Goal: Information Seeking & Learning: Learn about a topic

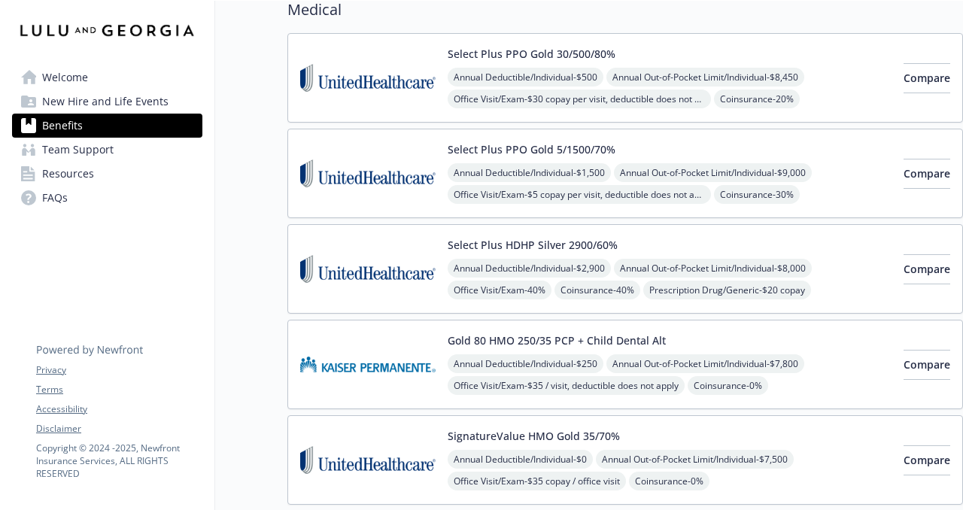
scroll to position [136, 0]
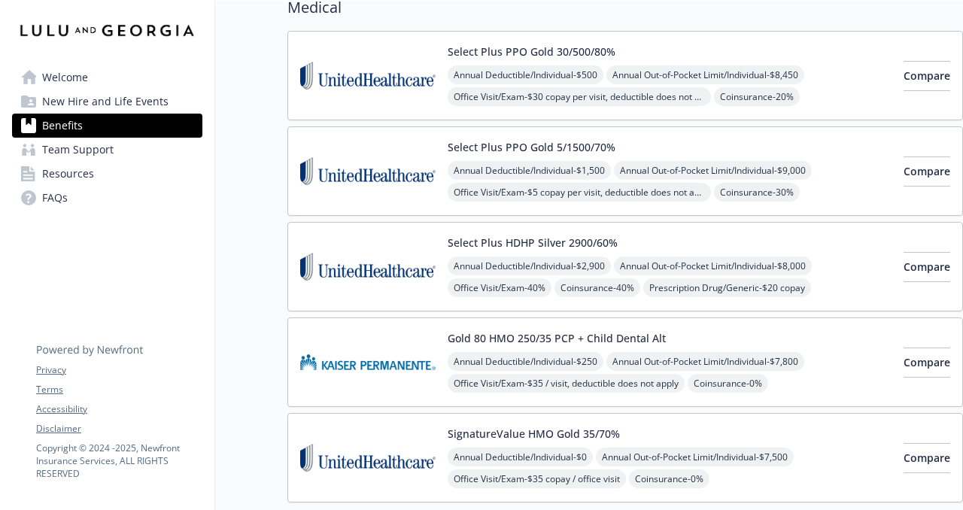
click at [751, 235] on div "Select Plus HDHP Silver 2900/60% Annual Deductible/Individual - $2,900 Annual O…" at bounding box center [670, 267] width 444 height 64
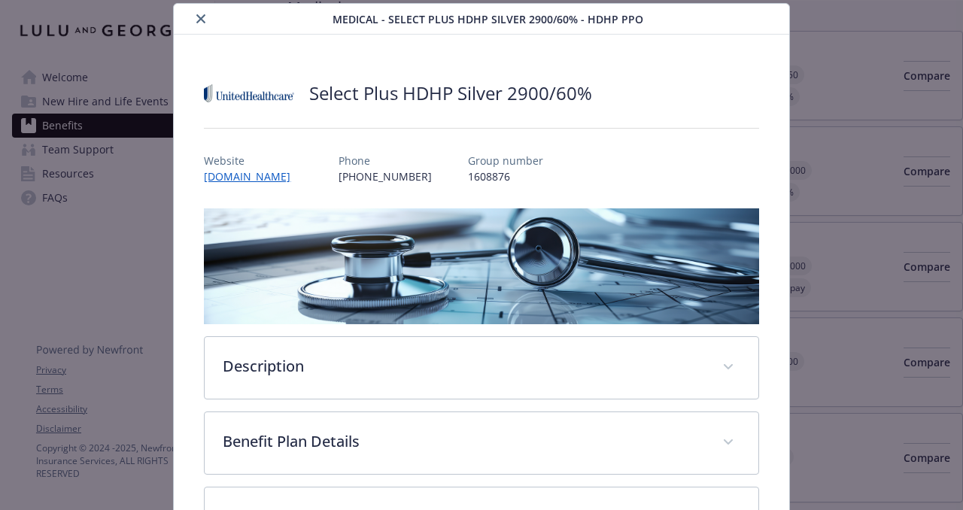
scroll to position [162, 0]
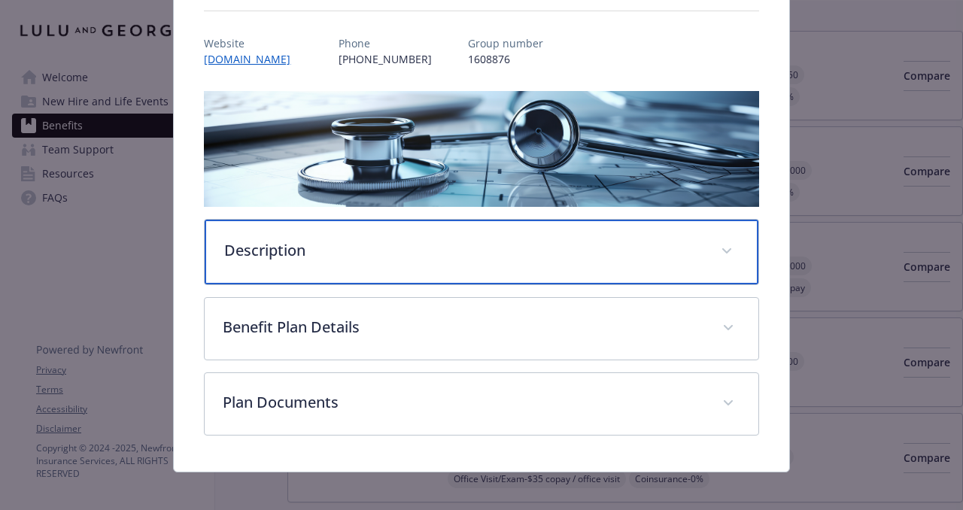
click at [583, 237] on div "Description" at bounding box center [481, 252] width 553 height 65
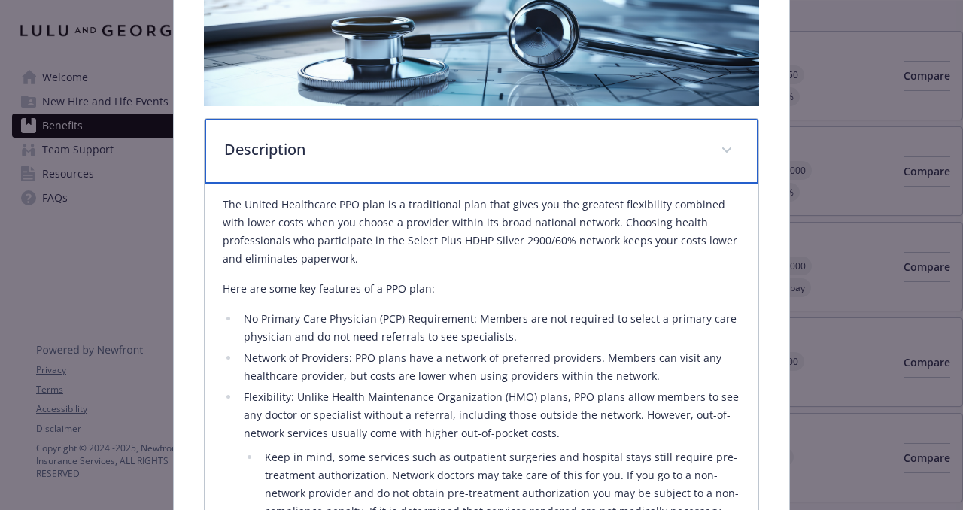
scroll to position [269, 0]
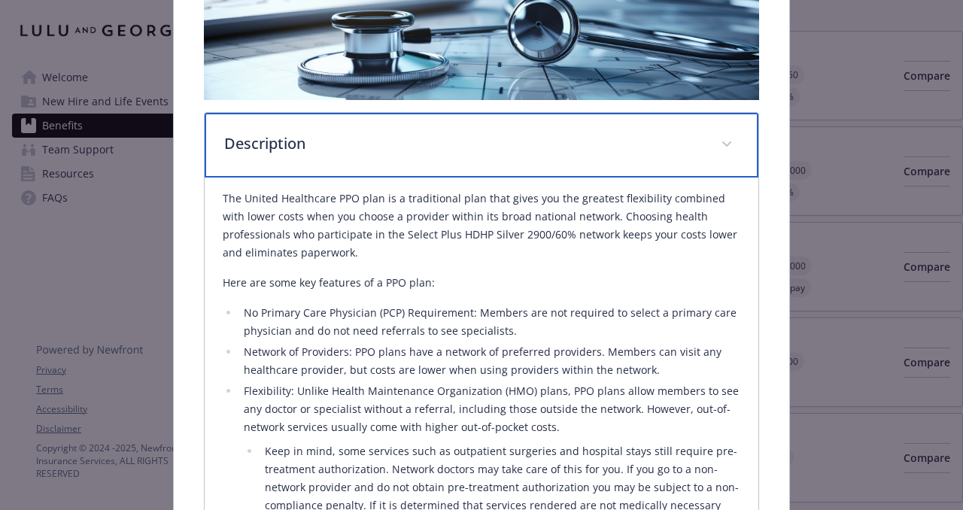
click at [657, 144] on p "Description" at bounding box center [463, 143] width 478 height 23
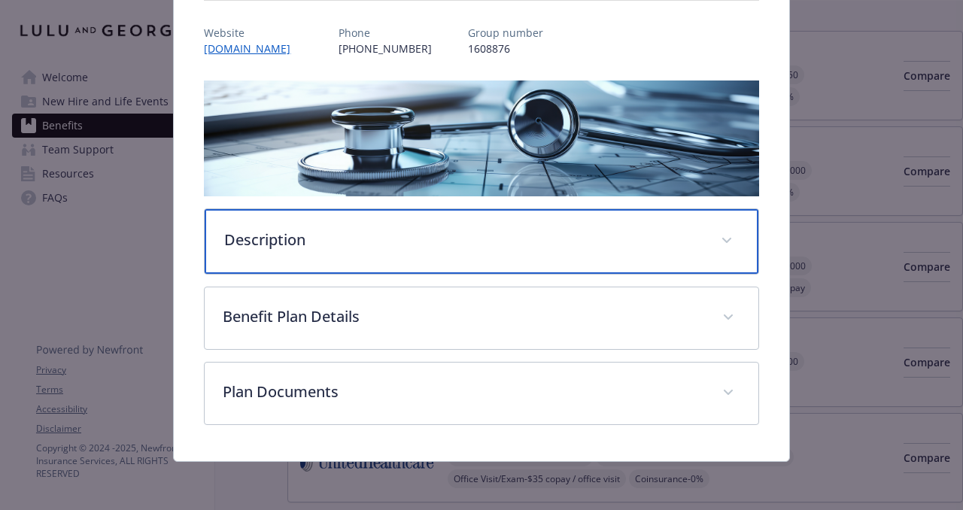
scroll to position [172, 0]
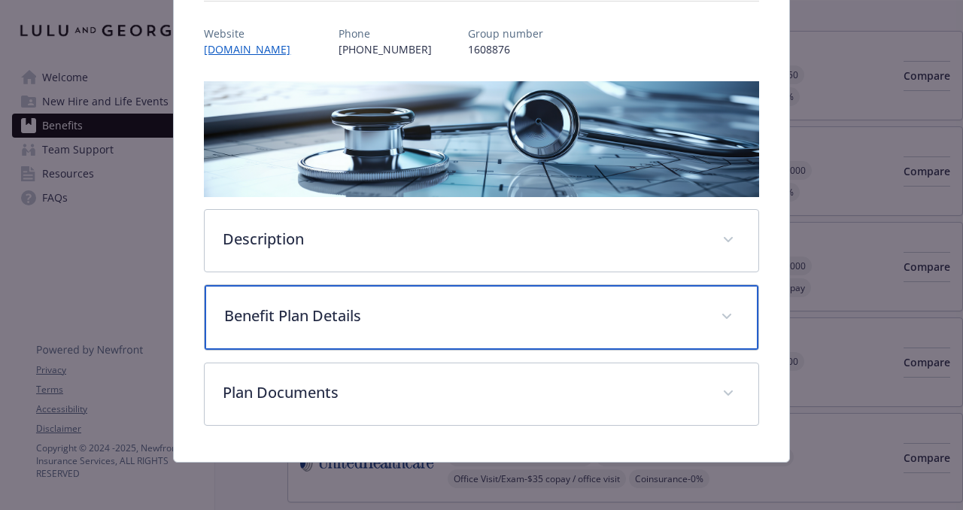
click at [625, 323] on p "Benefit Plan Details" at bounding box center [463, 316] width 478 height 23
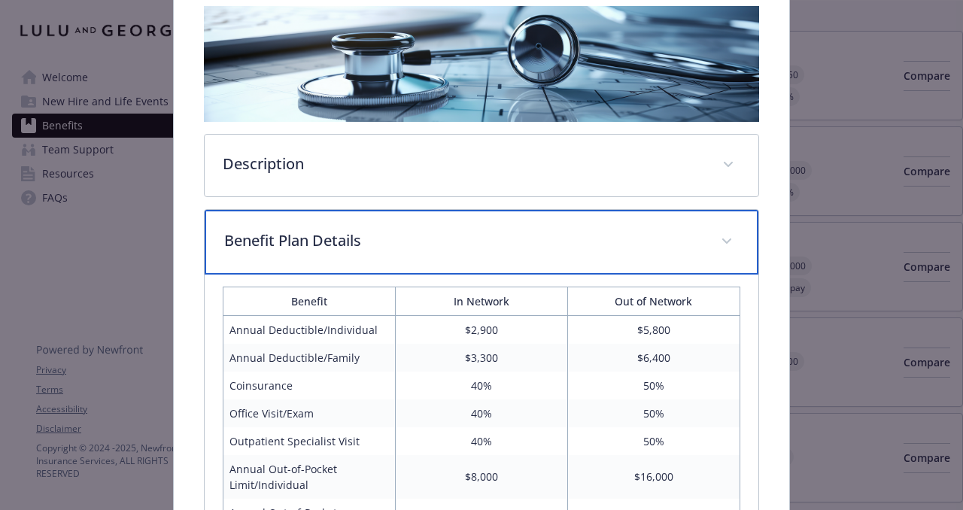
scroll to position [421, 0]
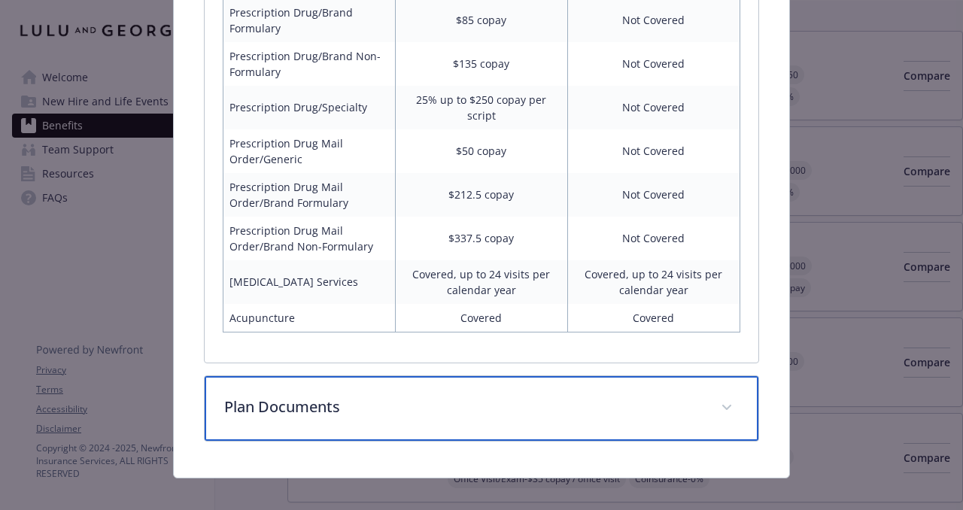
click at [476, 406] on div "Plan Documents" at bounding box center [481, 408] width 553 height 65
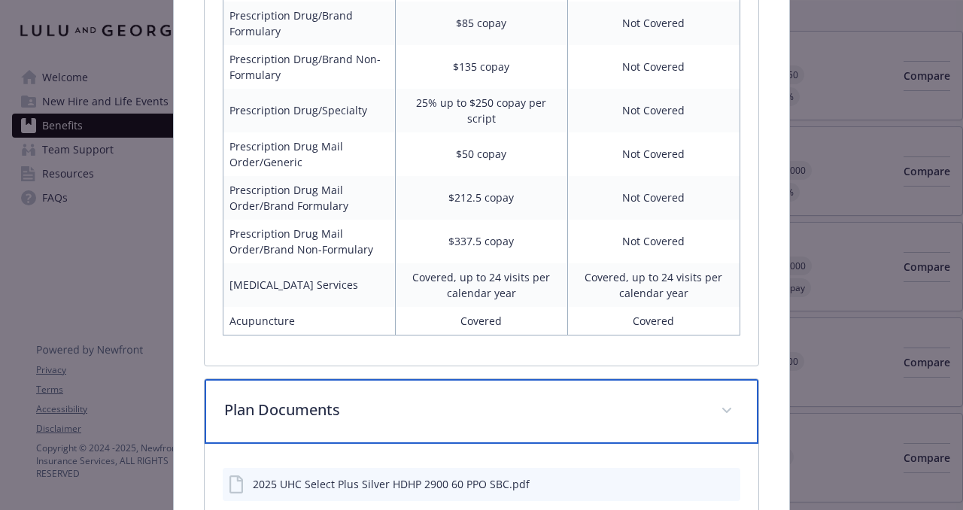
scroll to position [1193, 0]
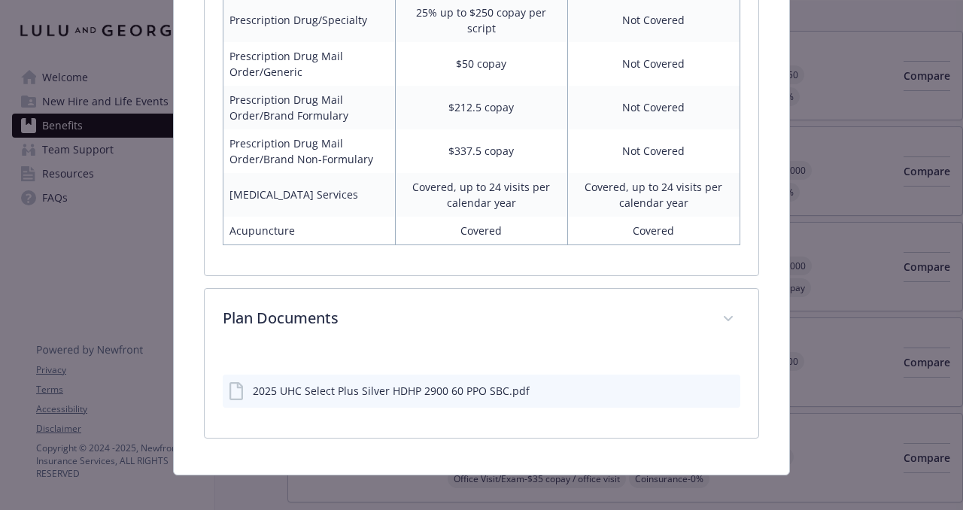
click at [728, 384] on icon "preview file" at bounding box center [726, 389] width 14 height 11
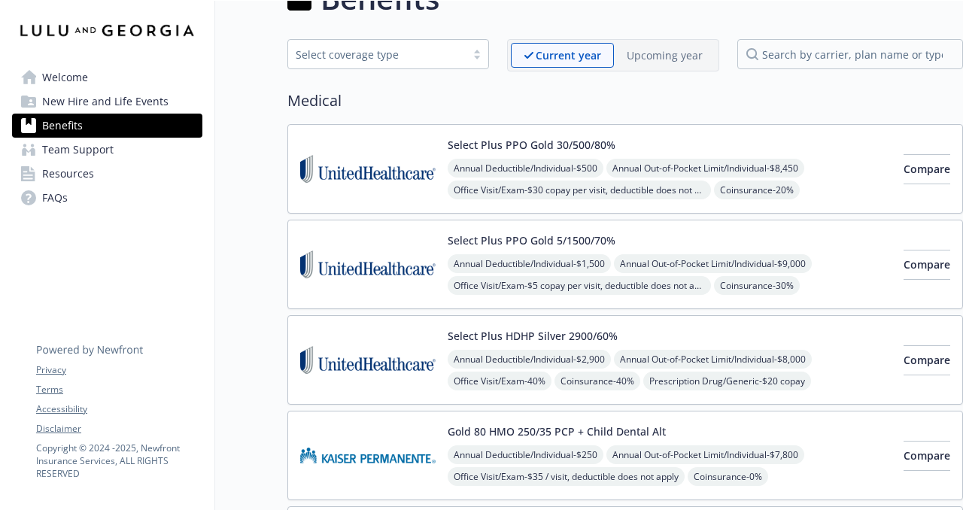
scroll to position [42, 0]
click at [830, 140] on div "Select Plus PPO Gold 30/500/80% Annual Deductible/Individual - $500 Annual Out-…" at bounding box center [670, 170] width 444 height 64
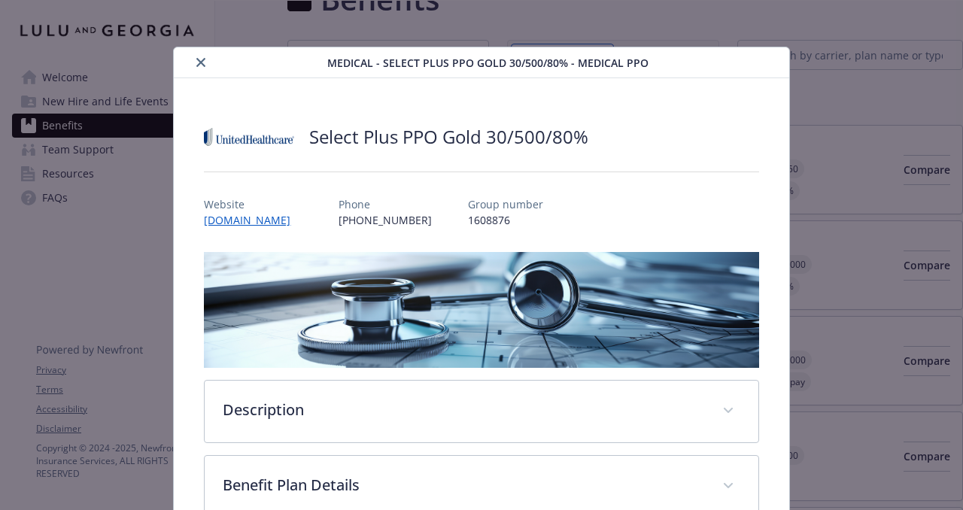
scroll to position [147, 0]
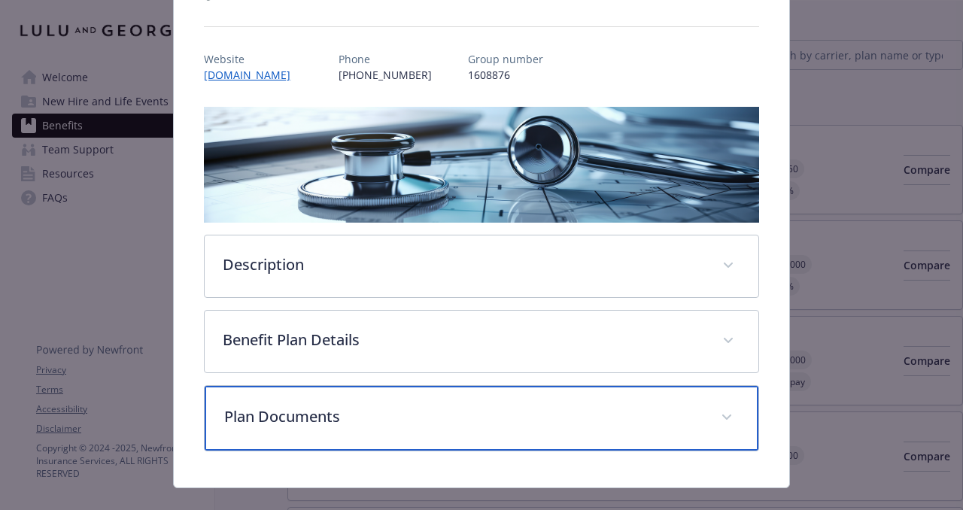
click at [524, 414] on p "Plan Documents" at bounding box center [463, 416] width 478 height 23
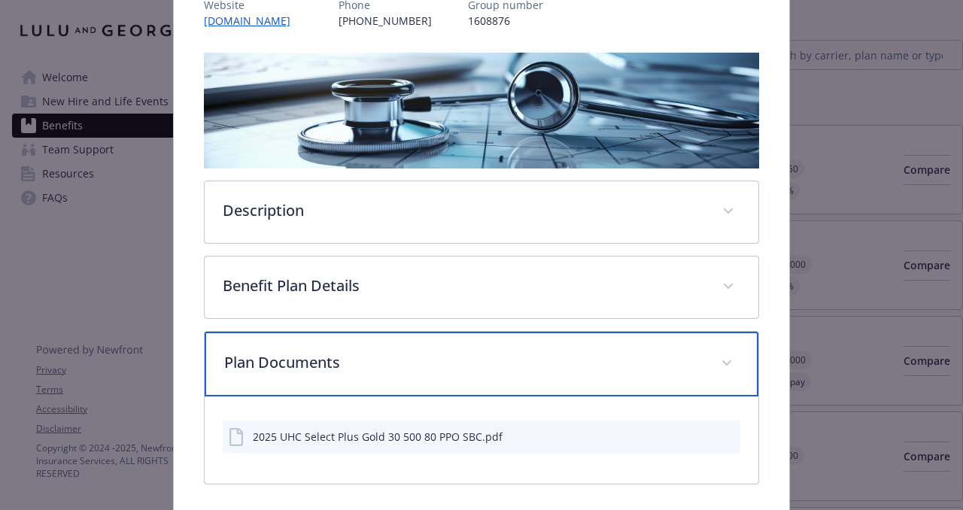
scroll to position [259, 0]
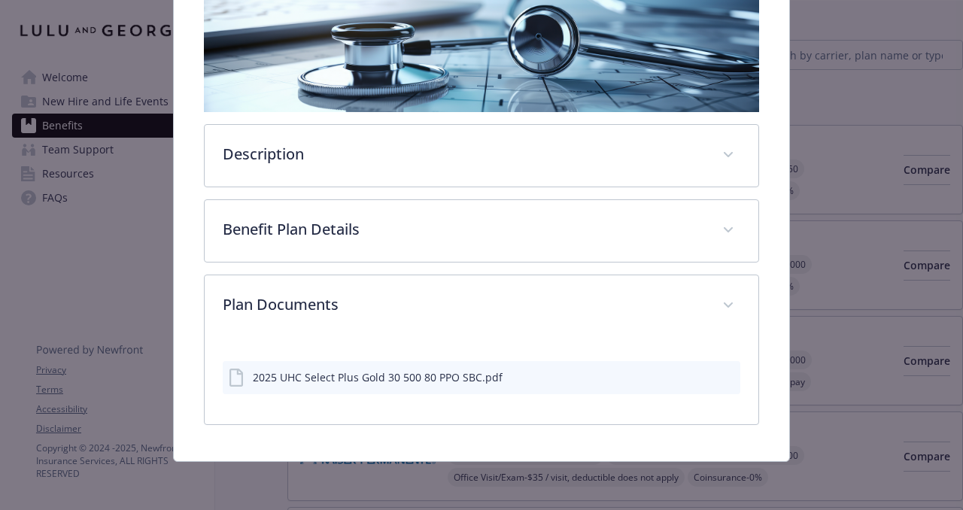
click at [729, 379] on icon "preview file" at bounding box center [726, 376] width 14 height 11
